Goal: Navigation & Orientation: Find specific page/section

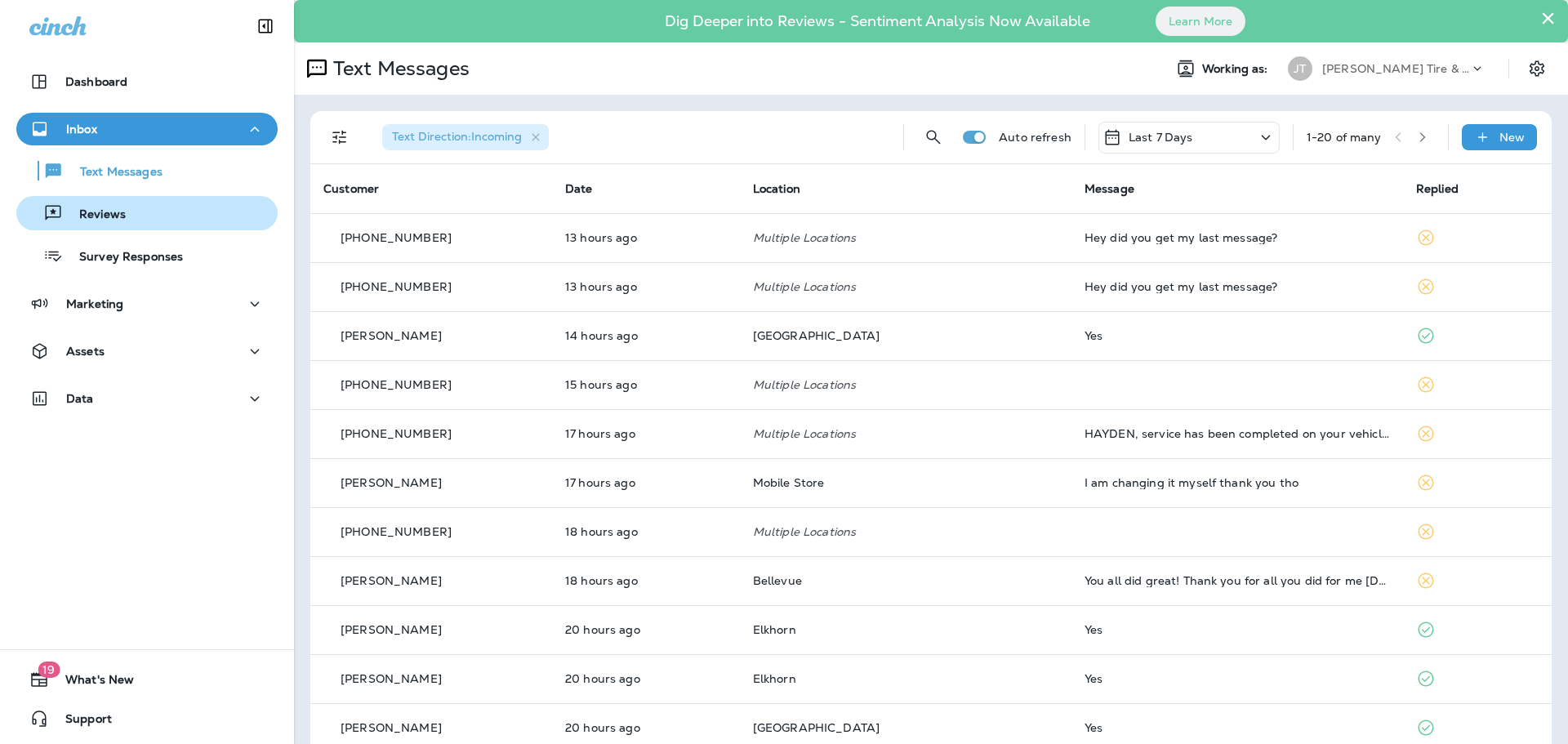
click at [131, 211] on div "Reviews" at bounding box center [146, 213] width 248 height 24
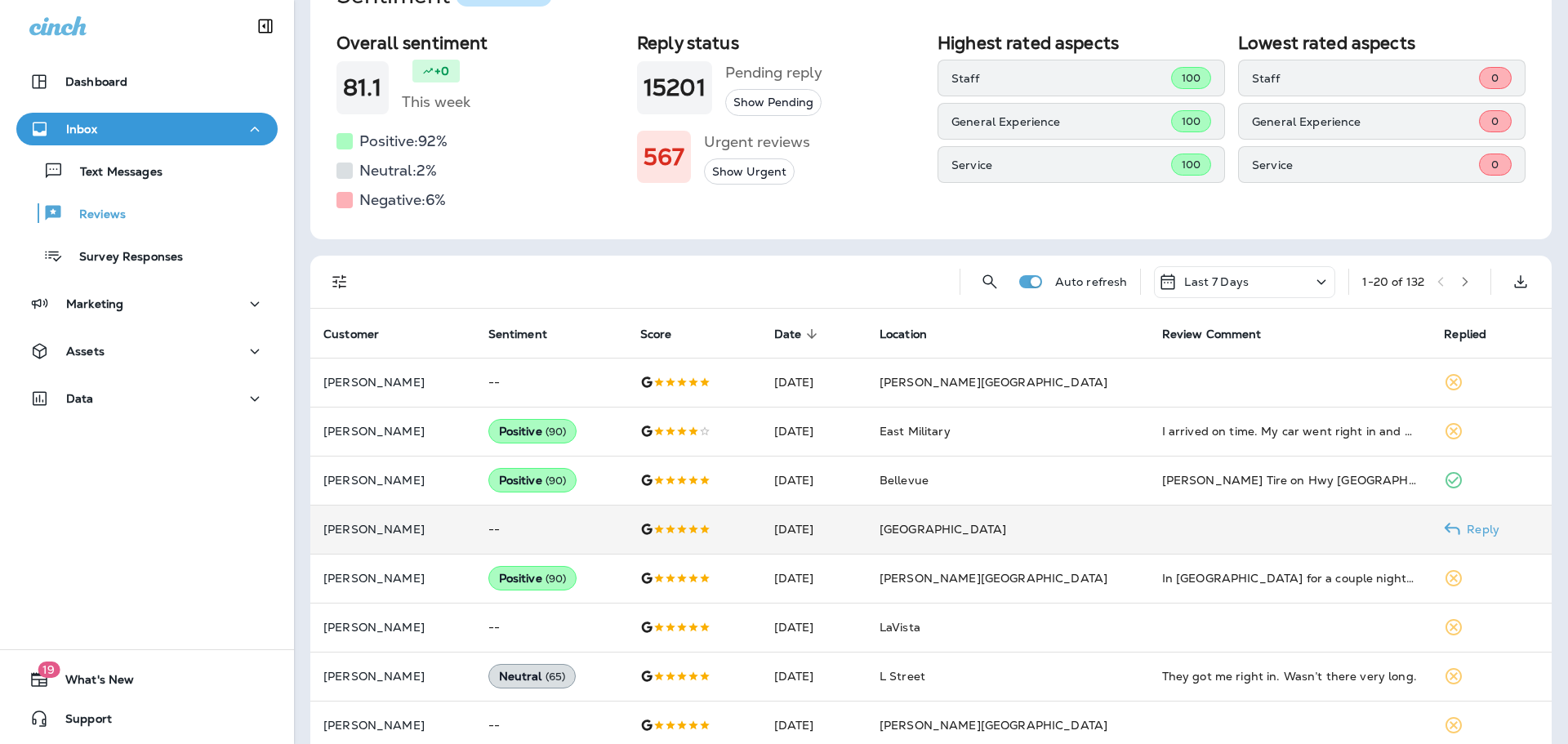
scroll to position [164, 0]
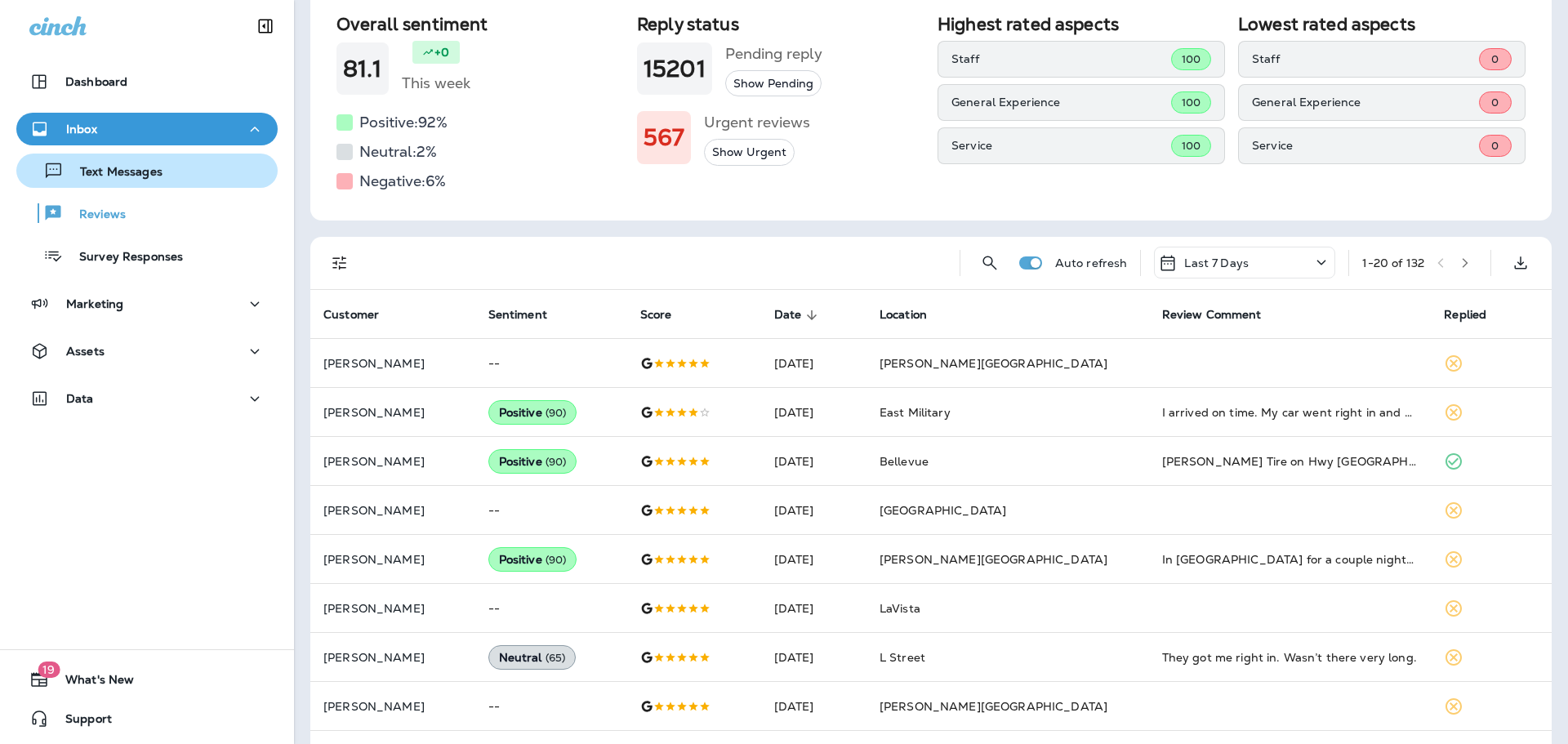
click at [140, 175] on p "Text Messages" at bounding box center [113, 173] width 99 height 16
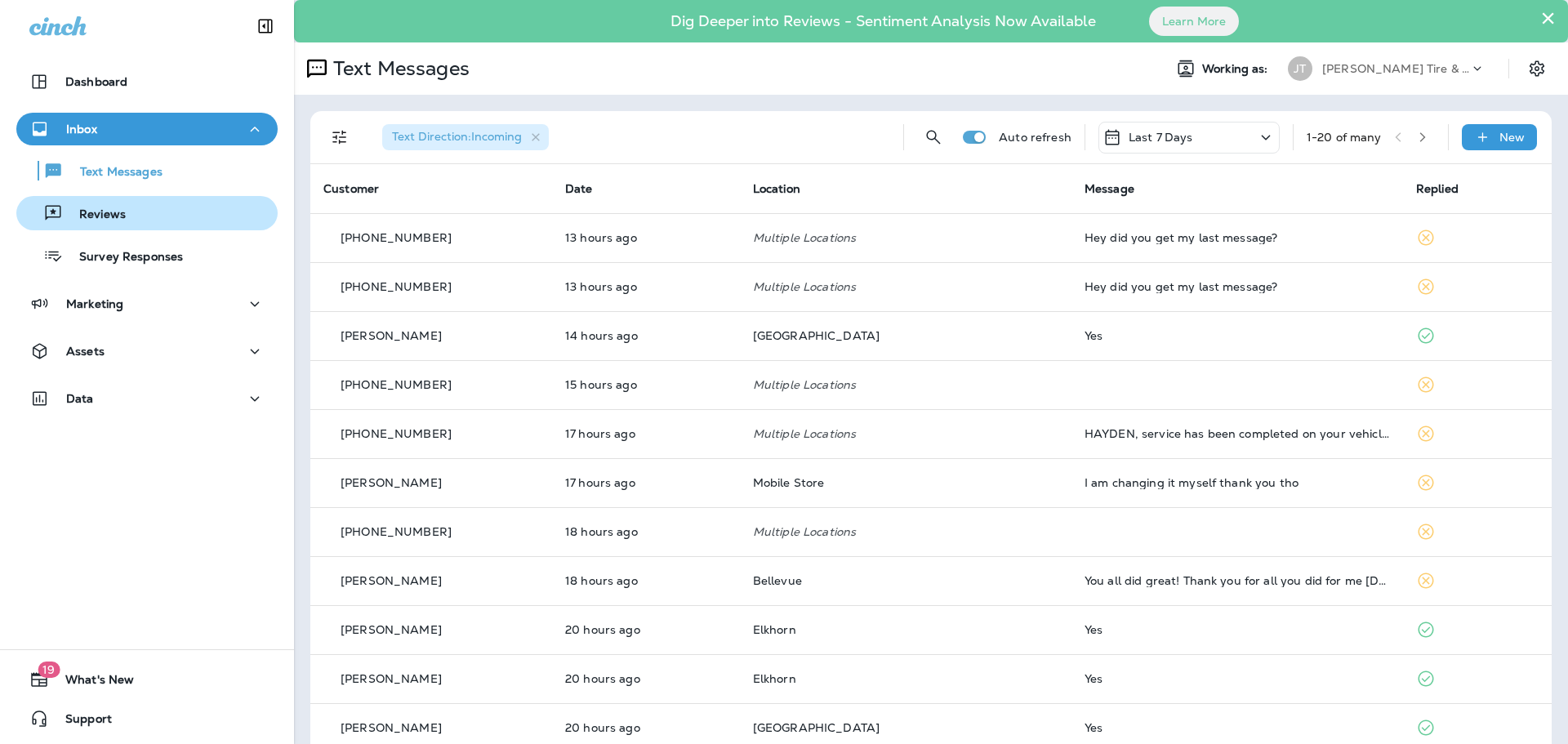
click at [115, 208] on p "Reviews" at bounding box center [94, 215] width 63 height 16
